Goal: Information Seeking & Learning: Learn about a topic

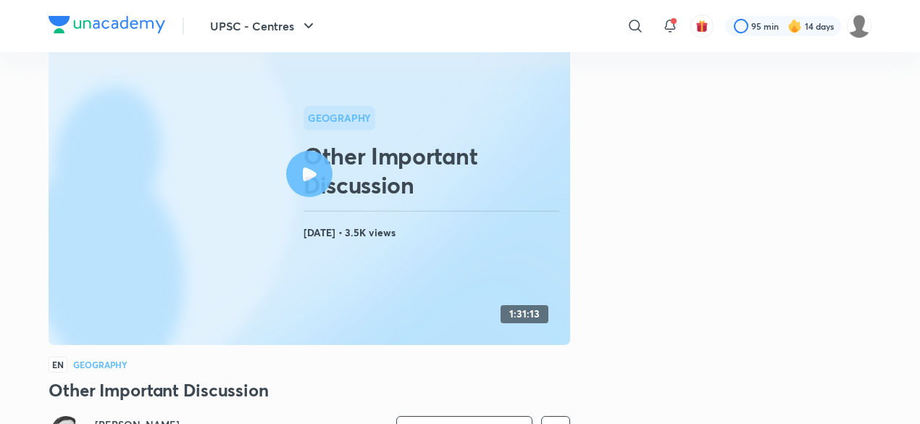
scroll to position [101, 0]
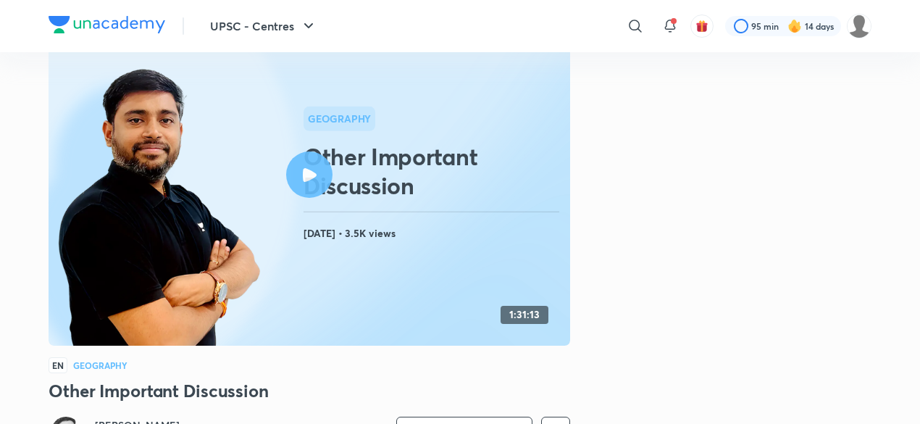
click at [364, 153] on h2 "Other Important Discussion" at bounding box center [433, 171] width 261 height 58
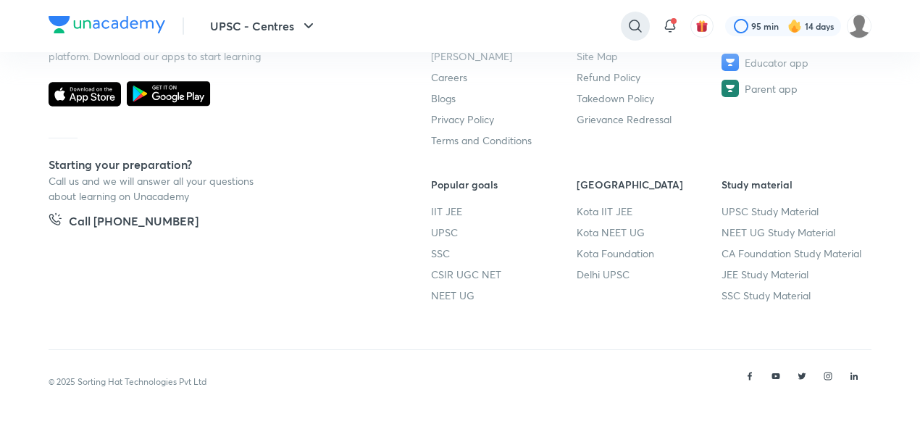
click at [627, 24] on icon at bounding box center [635, 25] width 17 height 17
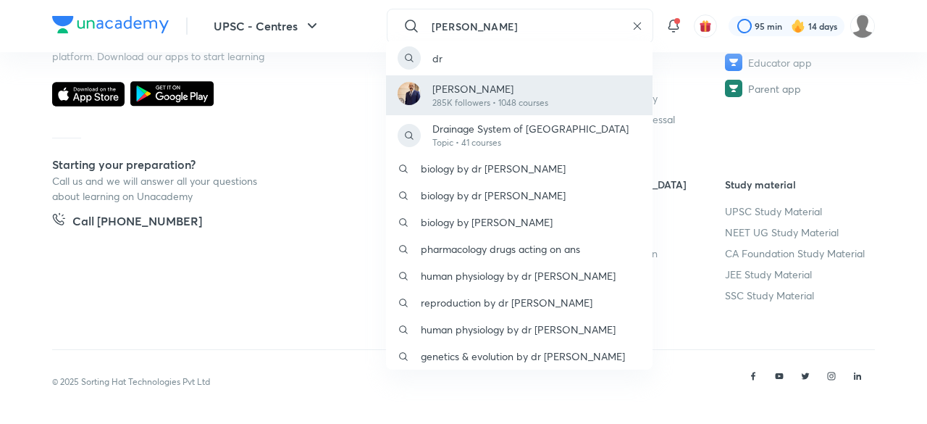
type input "[PERSON_NAME]"
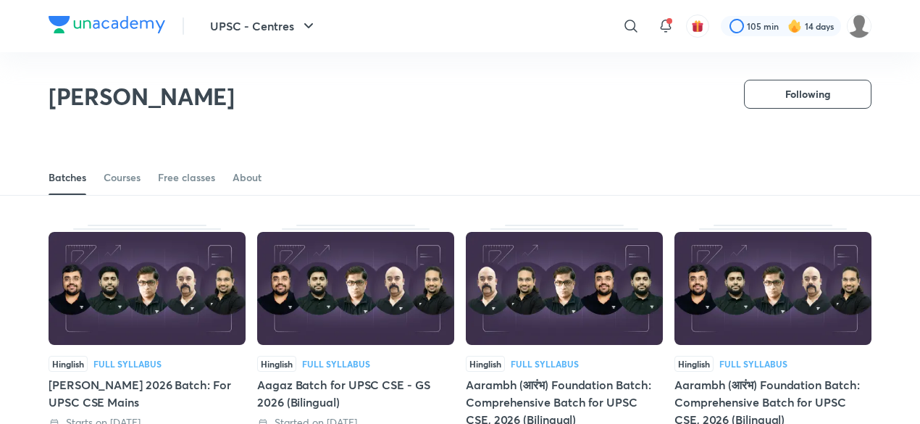
scroll to position [70, 0]
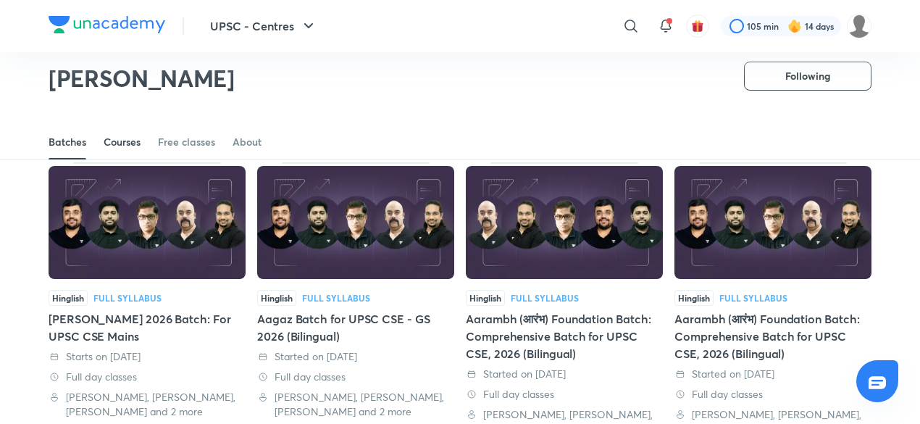
click at [121, 142] on div "Courses" at bounding box center [122, 142] width 37 height 14
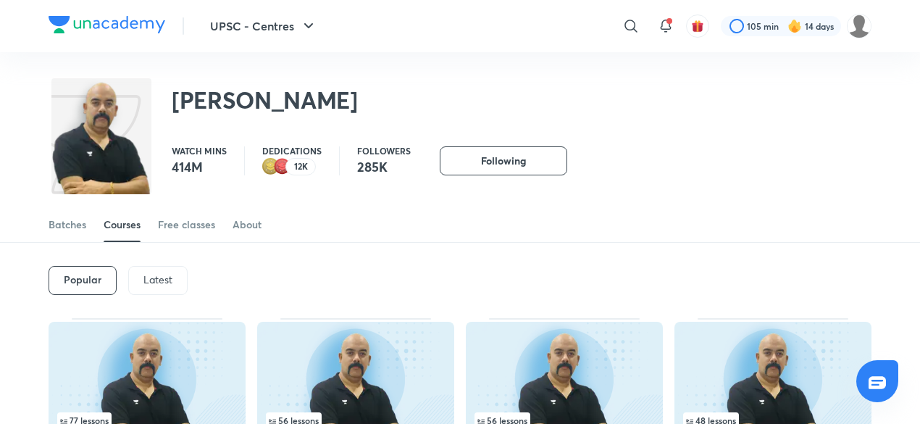
click at [155, 280] on p "Latest" at bounding box center [157, 280] width 29 height 12
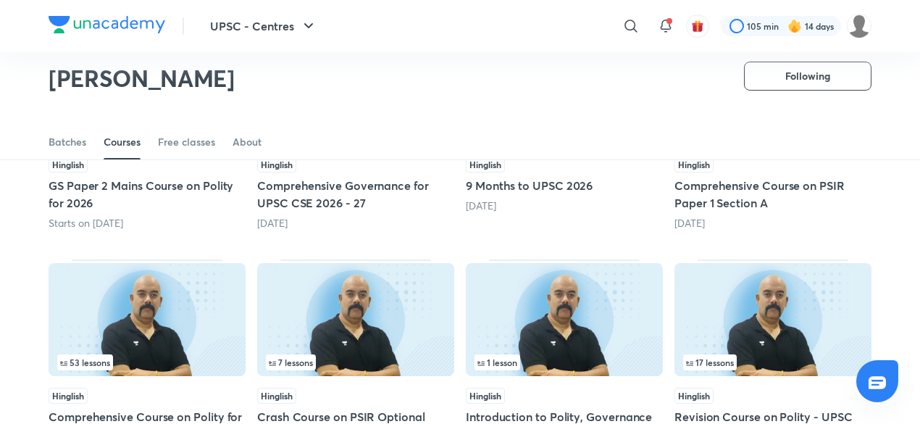
scroll to position [254, 0]
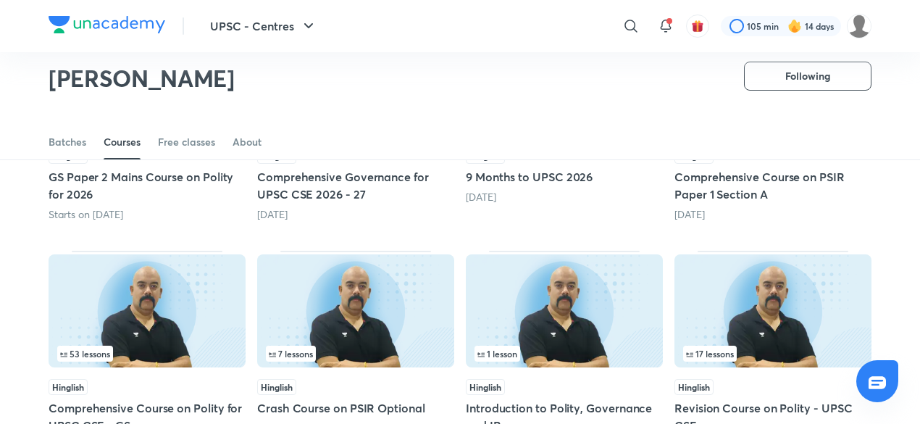
click at [155, 280] on img at bounding box center [147, 310] width 197 height 113
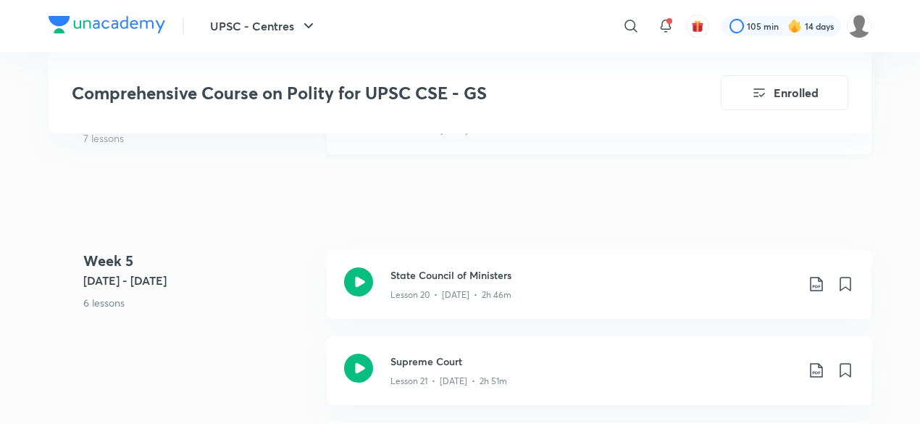
scroll to position [2684, 0]
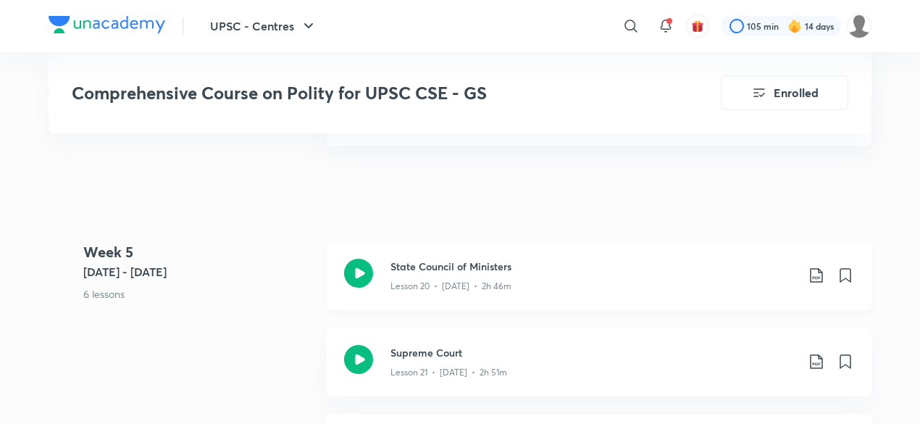
click at [565, 259] on h3 "State Council of Ministers" at bounding box center [593, 266] width 406 height 15
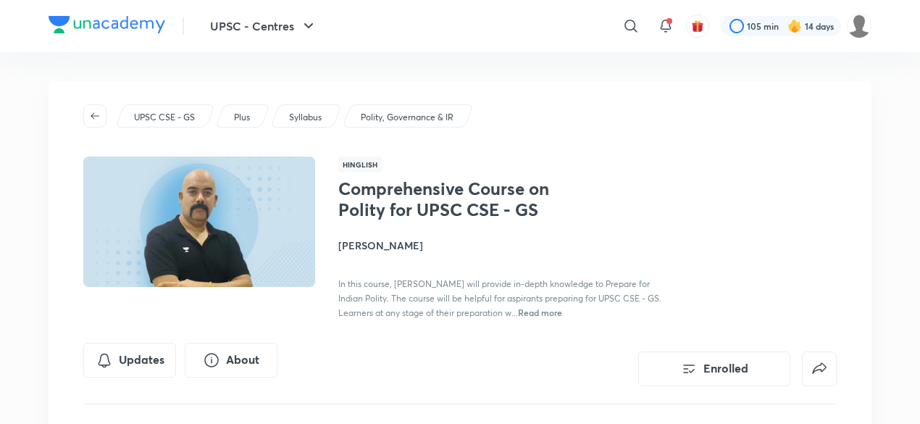
scroll to position [254, 0]
